Goal: Understand process/instructions

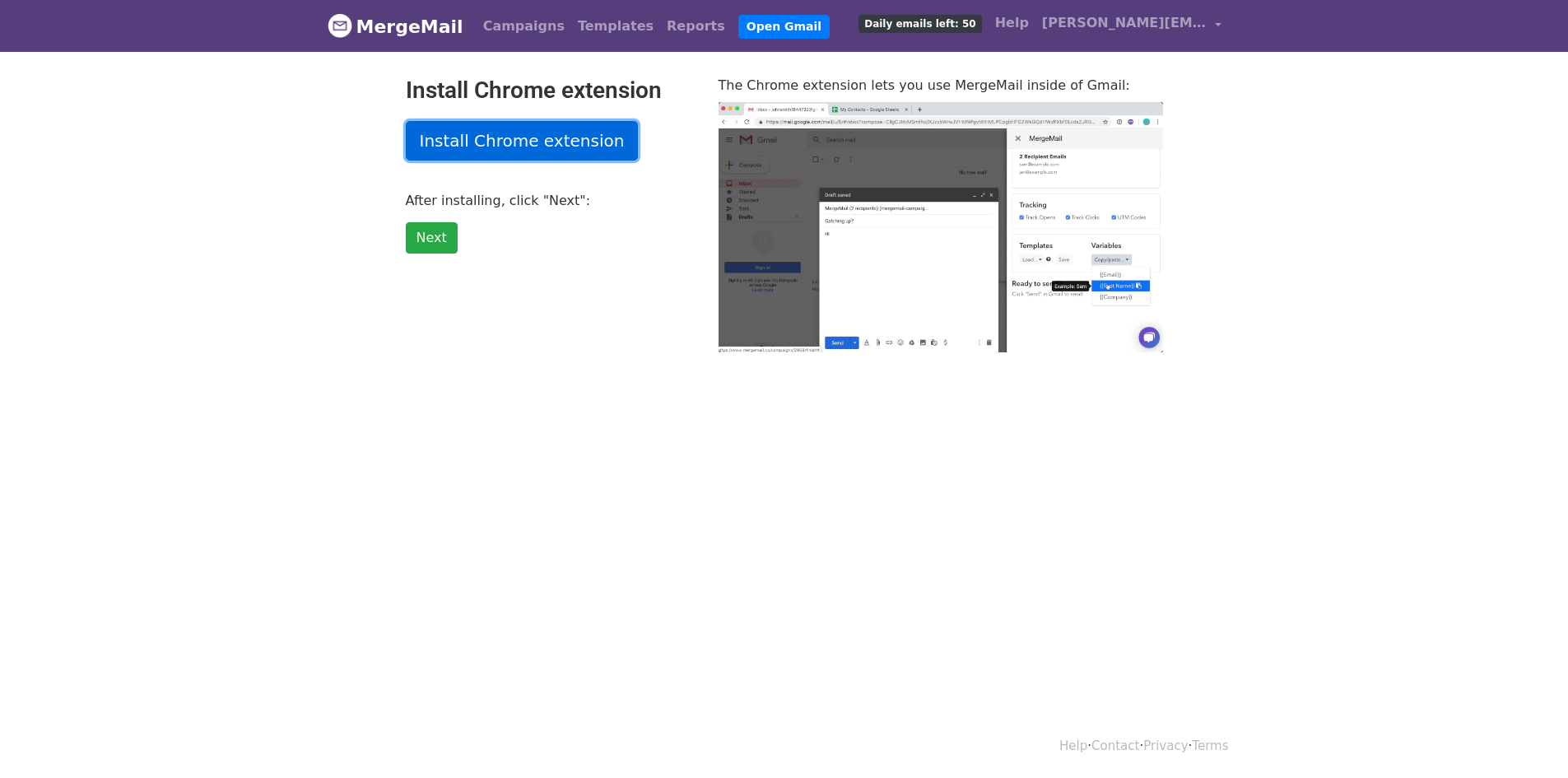
click at [573, 151] on link "Install Chrome extension" at bounding box center [522, 140] width 233 height 40
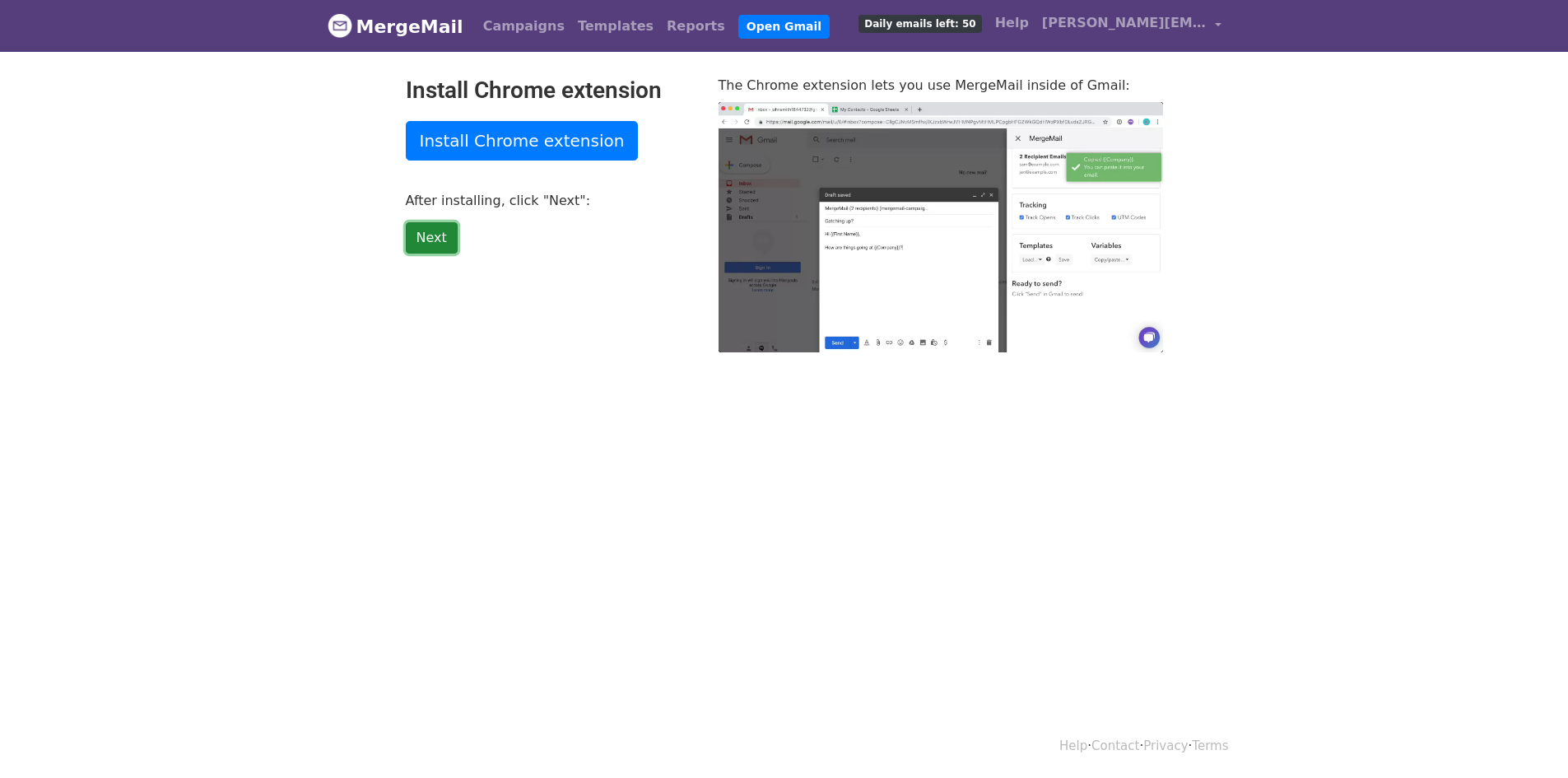
click at [419, 235] on link "Next" at bounding box center [431, 238] width 52 height 32
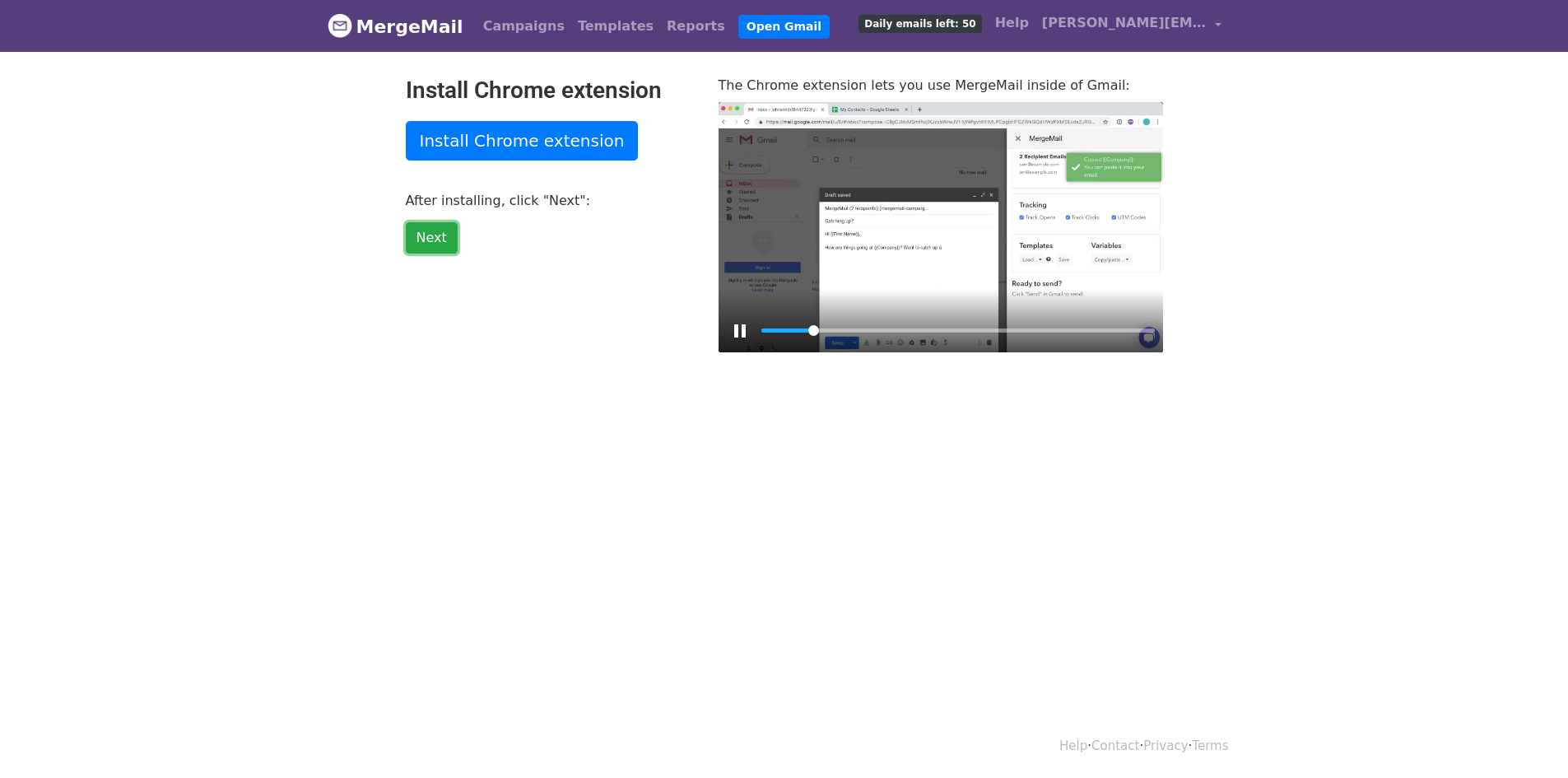
type input "13.17"
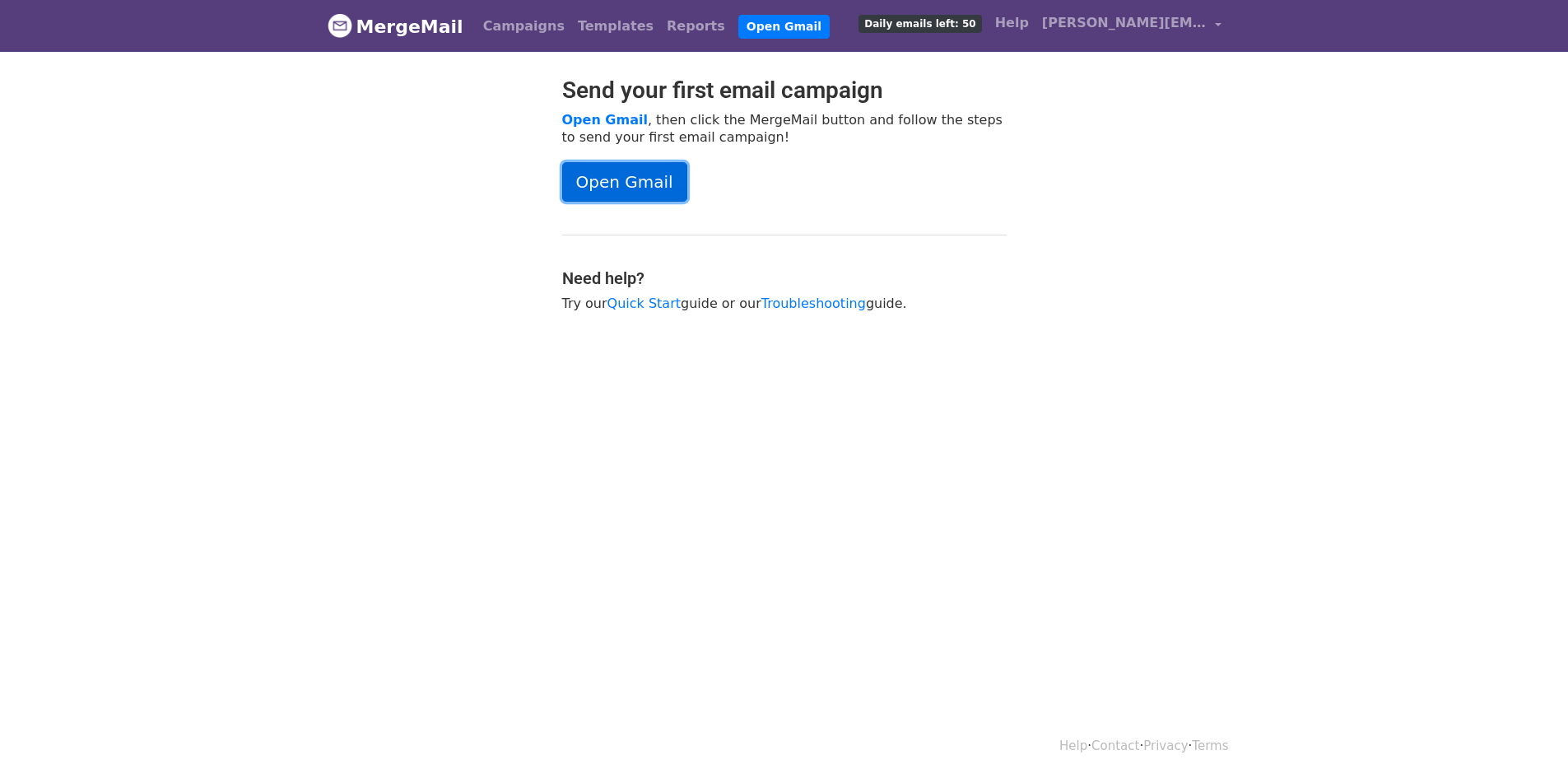
click at [592, 191] on link "Open Gmail" at bounding box center [625, 182] width 125 height 40
